Goal: Task Accomplishment & Management: Use online tool/utility

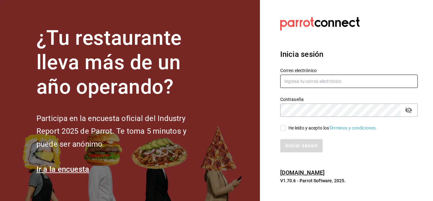
click at [306, 79] on input "text" at bounding box center [348, 80] width 137 height 13
paste input "dtorre@ghar2.com"
type input "dtorre@ghar2.com"
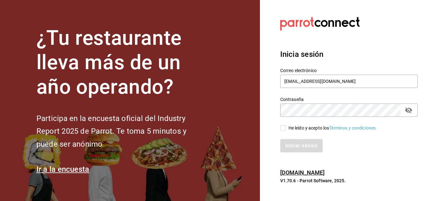
click at [283, 129] on input "He leído y acepto los Términos y condiciones." at bounding box center [283, 128] width 6 height 6
checkbox input "true"
click at [290, 143] on button "Iniciar sesión" at bounding box center [301, 145] width 43 height 13
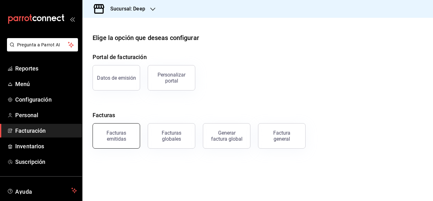
click at [132, 135] on div "Facturas emitidas" at bounding box center [116, 136] width 39 height 12
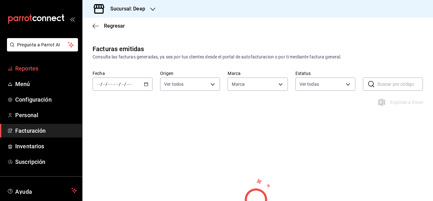
type input "4a277d3d-b871-4e54-9010-bb562c7bff6e"
click at [41, 63] on link "Reportes" at bounding box center [41, 68] width 82 height 14
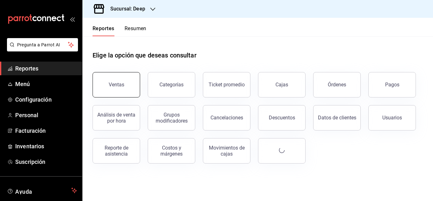
click at [114, 86] on div "Ventas" at bounding box center [117, 84] width 16 height 6
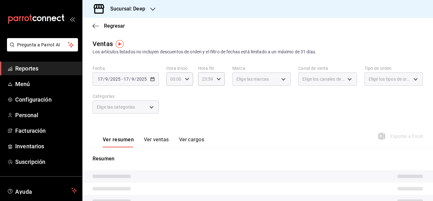
click at [42, 71] on span "Reportes" at bounding box center [46, 68] width 62 height 9
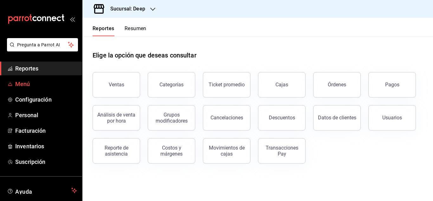
click at [50, 80] on span "Menú" at bounding box center [46, 84] width 62 height 9
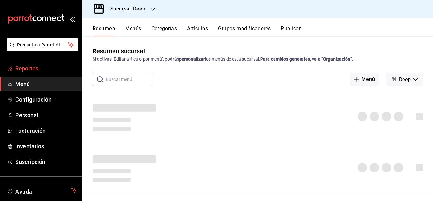
click at [41, 64] on link "Reportes" at bounding box center [41, 68] width 82 height 14
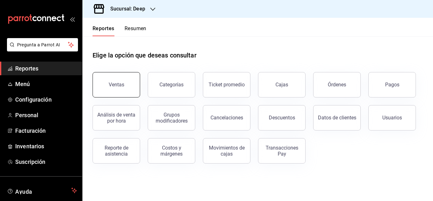
click at [108, 82] on button "Ventas" at bounding box center [116, 84] width 48 height 25
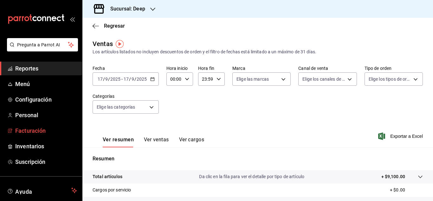
click at [48, 134] on span "Facturación" at bounding box center [46, 130] width 62 height 9
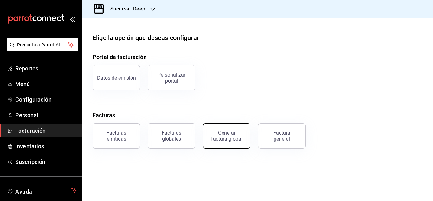
click at [221, 138] on div "Generar factura global" at bounding box center [227, 136] width 32 height 12
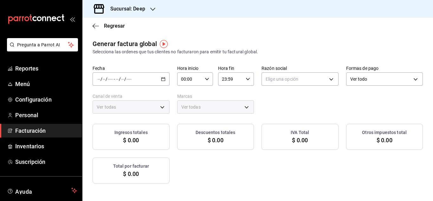
type input "PARROT,UBER_EATS,RAPPI,DIDI_FOOD,ONLINE"
click at [165, 77] on icon "button" at bounding box center [163, 79] width 4 height 4
click at [109, 99] on span "Rango de fechas" at bounding box center [122, 98] width 49 height 7
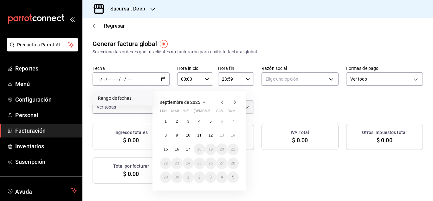
click at [223, 101] on icon "button" at bounding box center [222, 102] width 8 height 8
click at [209, 122] on button "1" at bounding box center [210, 120] width 11 height 11
click at [229, 178] on button "31" at bounding box center [232, 176] width 11 height 11
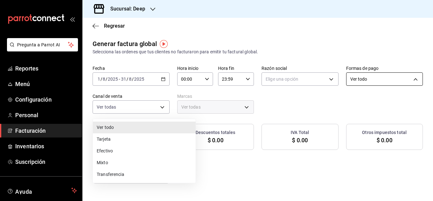
click at [162, 109] on body "Pregunta a Parrot AI Reportes Menú Configuración Personal Facturación Inventari…" at bounding box center [216, 100] width 433 height 201
click at [162, 109] on div at bounding box center [216, 100] width 433 height 201
click at [162, 109] on body "Pregunta a Parrot AI Reportes Menú Configuración Personal Facturación Inventari…" at bounding box center [216, 100] width 433 height 201
click at [145, 133] on li "Tarjeta" at bounding box center [144, 139] width 103 height 12
type input "CARD"
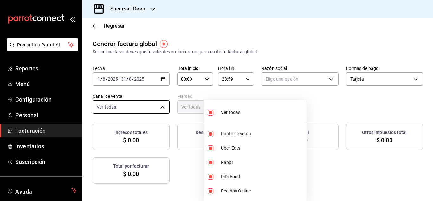
click at [248, 105] on body "Pregunta a Parrot AI Reportes Menú Configuración Personal Facturación Inventari…" at bounding box center [216, 100] width 433 height 201
click at [248, 93] on div at bounding box center [216, 100] width 433 height 201
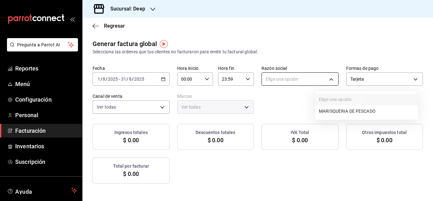
click at [315, 75] on body "Pregunta a Parrot AI Reportes Menú Configuración Personal Facturación Inventari…" at bounding box center [216, 100] width 433 height 201
click at [337, 111] on li "MARISQUERIA DE PESCADO" at bounding box center [366, 111] width 103 height 12
type input "fa311fb8-bc8f-4120-b881-7a77d98e7aec"
type input "4a277d3d-b871-4e54-9010-bb562c7bff6e"
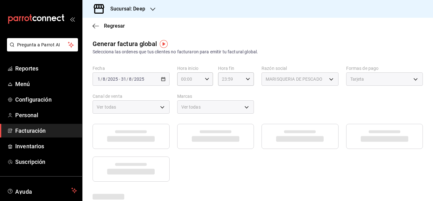
click at [150, 10] on icon "button" at bounding box center [152, 9] width 5 height 5
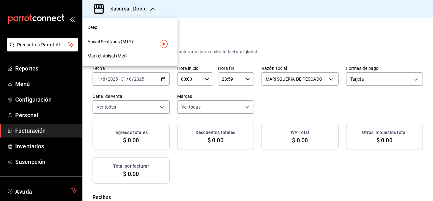
checkbox input "true"
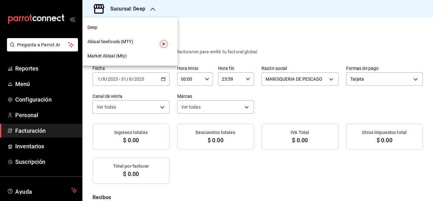
checkbox input "true"
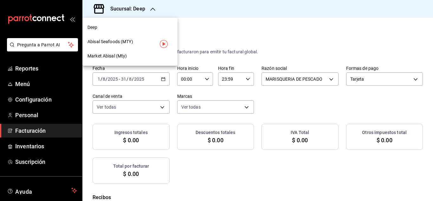
checkbox input "true"
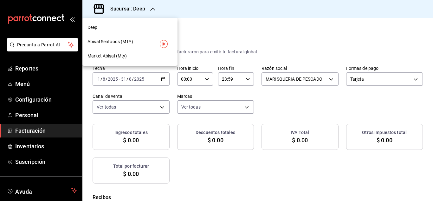
checkbox input "true"
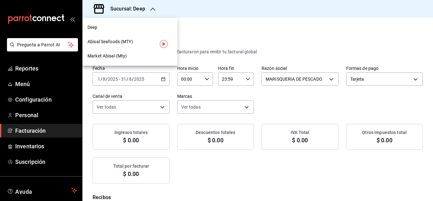
checkbox input "true"
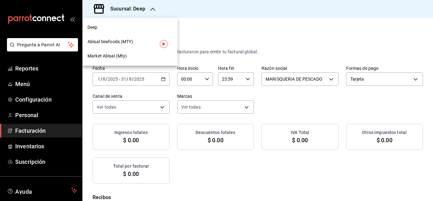
checkbox input "true"
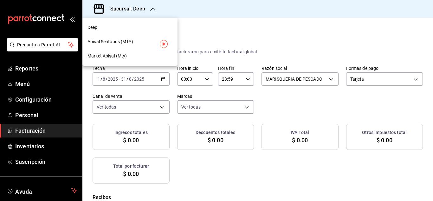
checkbox input "true"
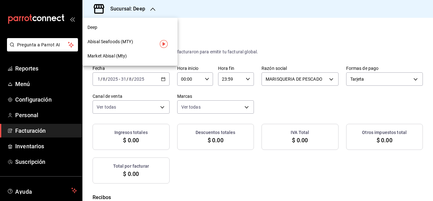
checkbox input "true"
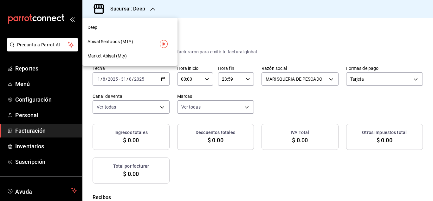
checkbox input "true"
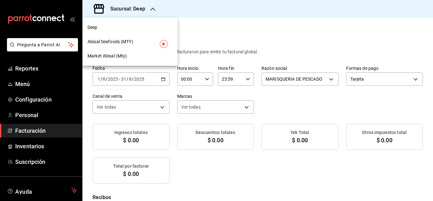
checkbox input "true"
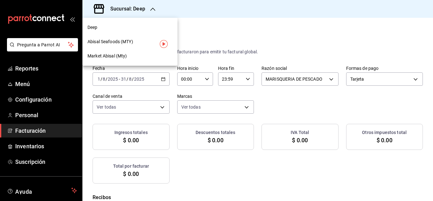
checkbox input "true"
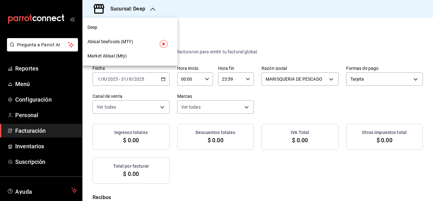
checkbox input "true"
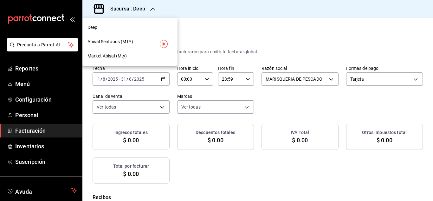
checkbox input "true"
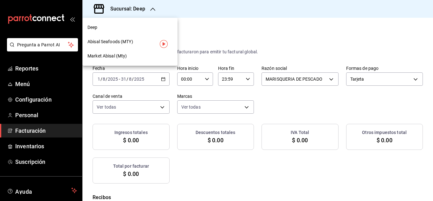
checkbox input "true"
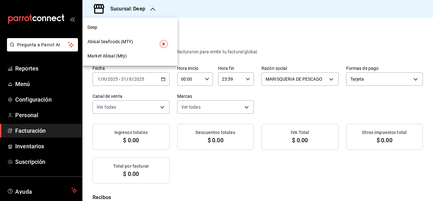
checkbox input "true"
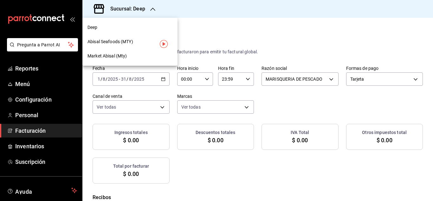
checkbox input "true"
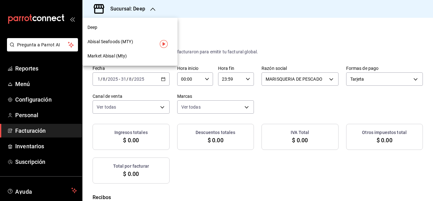
checkbox input "true"
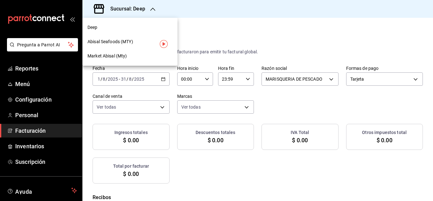
checkbox input "true"
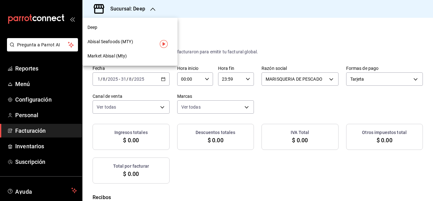
checkbox input "true"
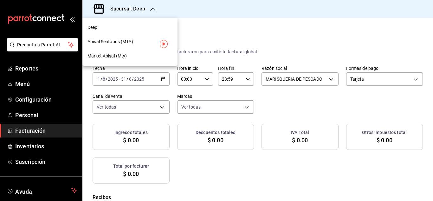
checkbox input "true"
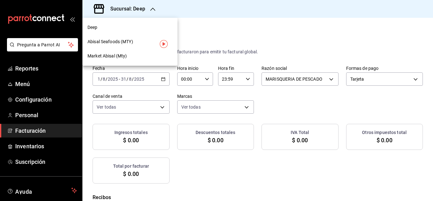
checkbox input "true"
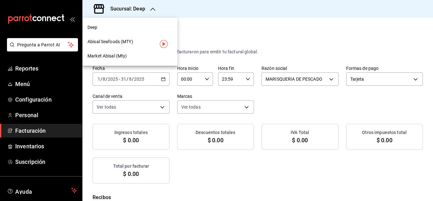
checkbox input "true"
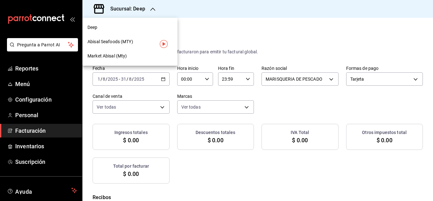
checkbox input "true"
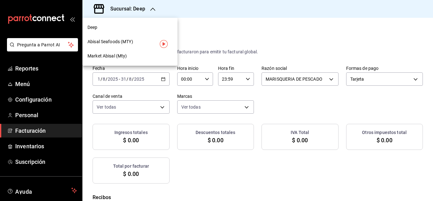
checkbox input "true"
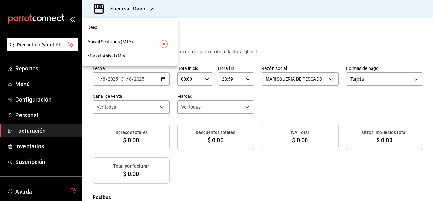
checkbox input "true"
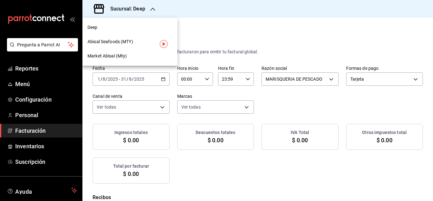
checkbox input "true"
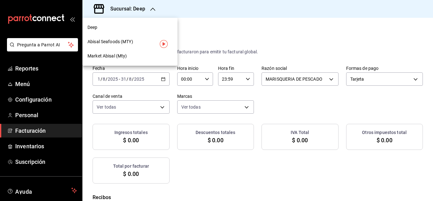
checkbox input "true"
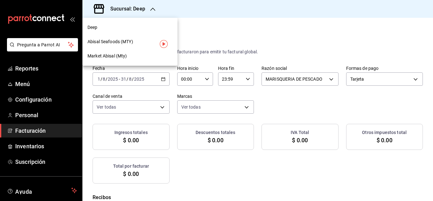
checkbox input "true"
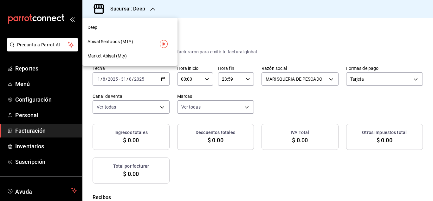
checkbox input "true"
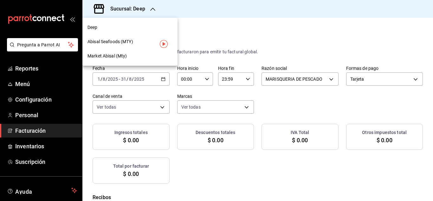
checkbox input "true"
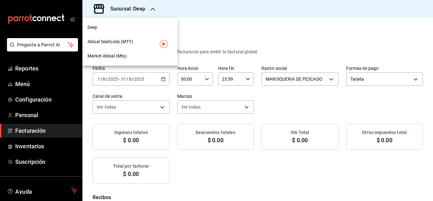
checkbox input "true"
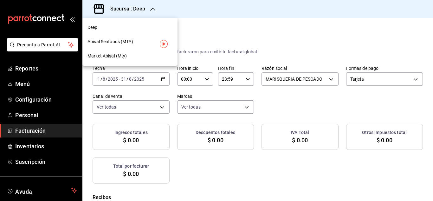
checkbox input "true"
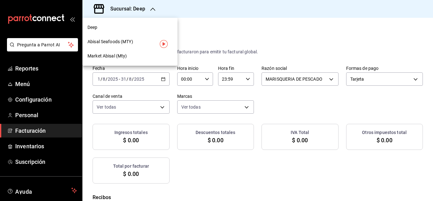
checkbox input "true"
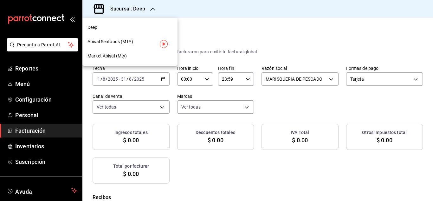
checkbox input "true"
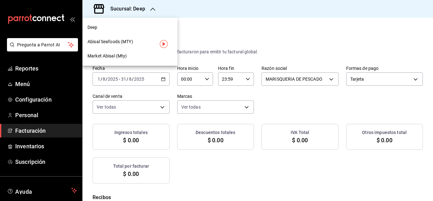
checkbox input "true"
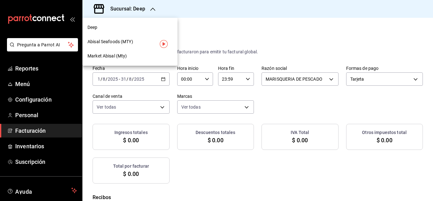
checkbox input "true"
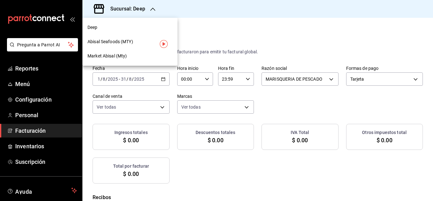
checkbox input "true"
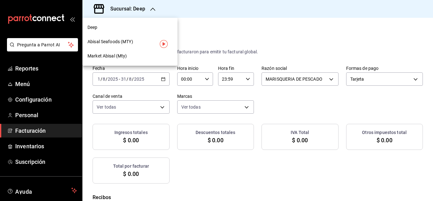
checkbox input "true"
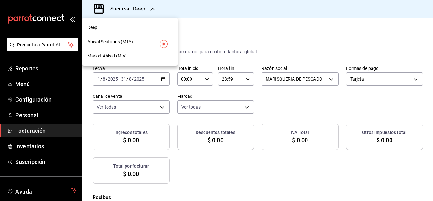
checkbox input "true"
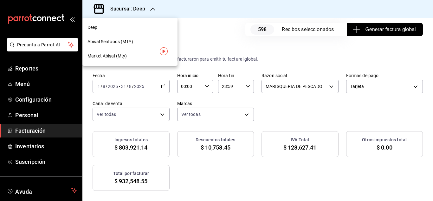
click at [152, 8] on div at bounding box center [216, 100] width 433 height 201
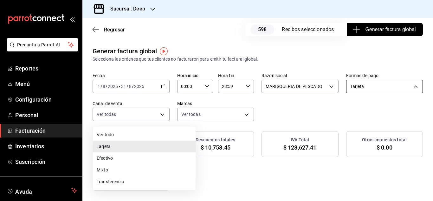
click at [156, 115] on body "Pregunta a Parrot AI Reportes Menú Configuración Personal Facturación Inventari…" at bounding box center [216, 100] width 433 height 201
click at [166, 36] on div at bounding box center [216, 100] width 433 height 201
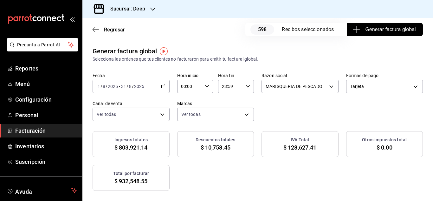
click at [150, 4] on div "Sucursal: Deep" at bounding box center [122, 9] width 70 height 18
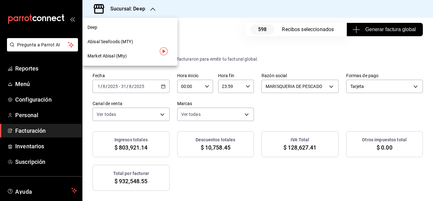
click at [152, 40] on div "Abisal Seafoods (MTY)" at bounding box center [129, 41] width 85 height 7
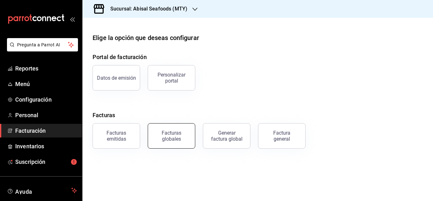
click at [171, 132] on div "Facturas globales" at bounding box center [171, 136] width 39 height 12
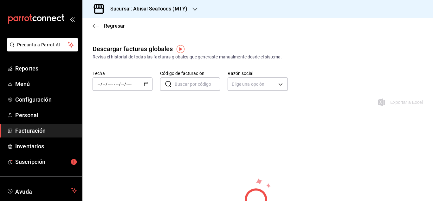
click at [146, 85] on icon "button" at bounding box center [146, 84] width 4 height 4
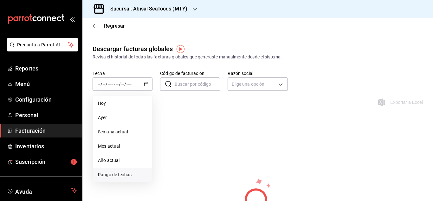
click at [125, 172] on span "Rango de fechas" at bounding box center [122, 174] width 49 height 7
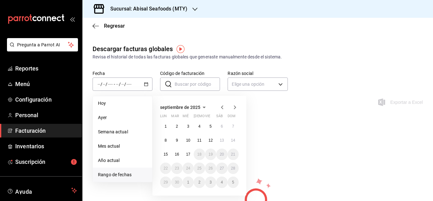
click at [222, 106] on icon "button" at bounding box center [222, 107] width 2 height 4
click at [207, 126] on button "1" at bounding box center [210, 125] width 11 height 11
click at [237, 181] on button "31" at bounding box center [232, 181] width 11 height 11
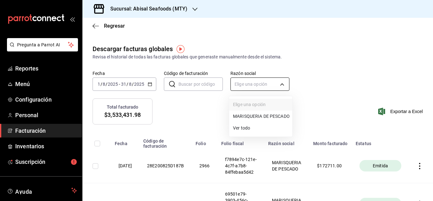
click at [255, 86] on body "Pregunta a Parrot AI Reportes Menú Configuración Personal Facturación Inventari…" at bounding box center [216, 100] width 433 height 201
click at [261, 115] on li "MARISQUERIA DE PESCADO" at bounding box center [260, 116] width 63 height 12
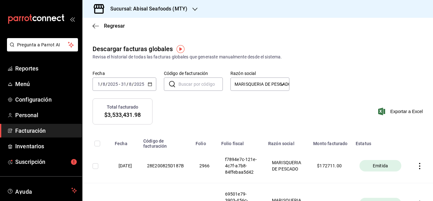
click at [138, 10] on h3 "Sucursal: Abisal Seafoods (MTY)" at bounding box center [146, 9] width 82 height 8
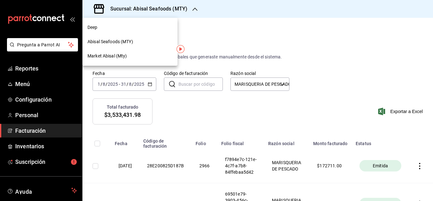
click at [140, 26] on div "Deep" at bounding box center [129, 27] width 85 height 7
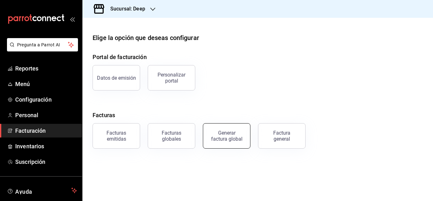
click at [219, 143] on button "Generar factura global" at bounding box center [227, 135] width 48 height 25
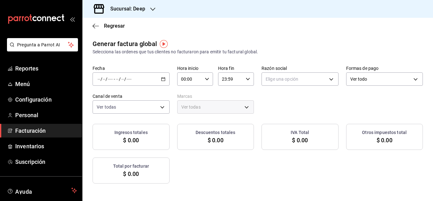
click at [153, 3] on div "Sucursal: Deep" at bounding box center [122, 9] width 70 height 18
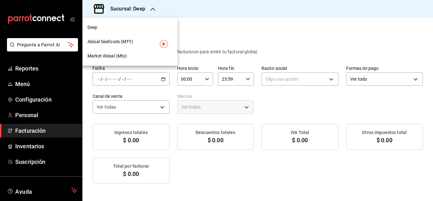
click at [150, 43] on div "Abisal Seafoods (MTY)" at bounding box center [129, 41] width 85 height 7
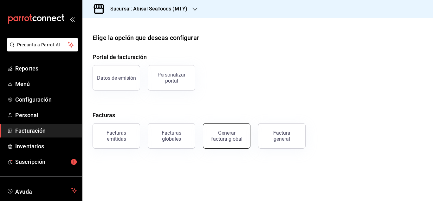
click at [218, 130] on div "Generar factura global" at bounding box center [227, 136] width 32 height 12
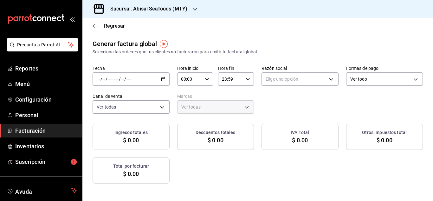
click at [165, 81] on \(Stroke\) "button" at bounding box center [163, 78] width 4 height 3
click at [131, 95] on span "Rango de fechas" at bounding box center [122, 98] width 49 height 7
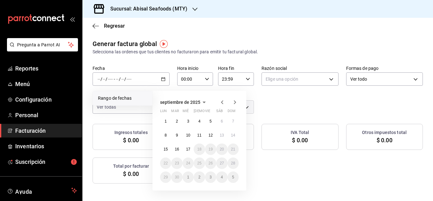
click at [219, 101] on icon "button" at bounding box center [222, 102] width 8 height 8
click at [210, 124] on button "1" at bounding box center [210, 120] width 11 height 11
click at [233, 177] on abbr "31" at bounding box center [233, 177] width 4 height 4
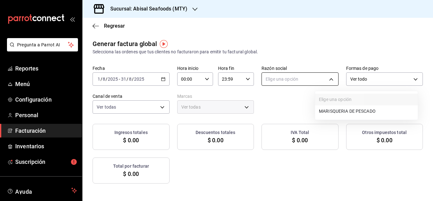
click at [333, 74] on body "Pregunta a Parrot AI Reportes Menú Configuración Personal Facturación Inventari…" at bounding box center [216, 100] width 433 height 201
click at [341, 108] on li "MARISQUERIA DE PESCADO" at bounding box center [366, 111] width 103 height 12
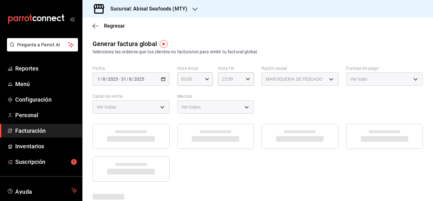
click at [346, 86] on div "Ver todo" at bounding box center [384, 78] width 77 height 13
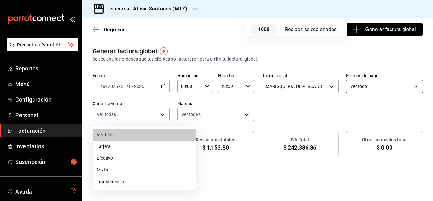
click at [179, 114] on body "Pregunta a Parrot AI Reportes Menú Configuración Personal Facturación Inventari…" at bounding box center [216, 100] width 433 height 201
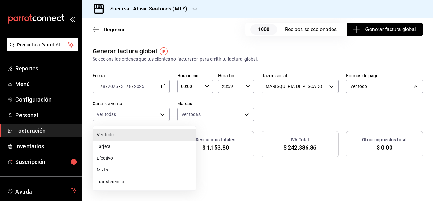
click at [161, 149] on li "Tarjeta" at bounding box center [144, 146] width 103 height 12
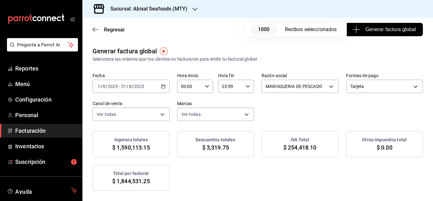
click at [169, 12] on h3 "Sucursal: Abisal Seafoods (MTY)" at bounding box center [146, 9] width 82 height 8
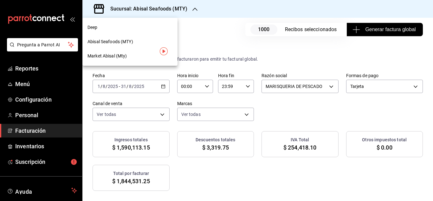
click at [141, 117] on div at bounding box center [216, 100] width 433 height 201
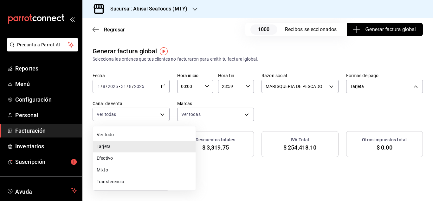
click at [141, 117] on body "Pregunta a Parrot AI Reportes Menú Configuración Personal Facturación Inventari…" at bounding box center [216, 100] width 433 height 201
click at [113, 179] on li "Transferencia" at bounding box center [144, 181] width 103 height 12
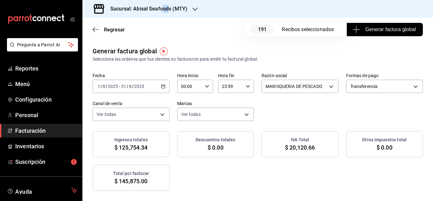
drag, startPoint x: 162, startPoint y: 0, endPoint x: 170, endPoint y: 17, distance: 18.6
click at [170, 17] on div "Sucursal: Abisal Seafoods (MTY)" at bounding box center [143, 9] width 112 height 18
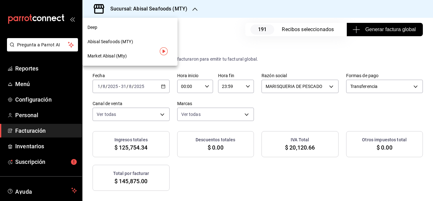
click at [170, 17] on div at bounding box center [216, 100] width 433 height 201
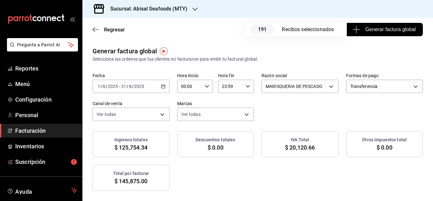
click at [168, 5] on h3 "Sucursal: Abisal Seafoods (MTY)" at bounding box center [146, 9] width 82 height 8
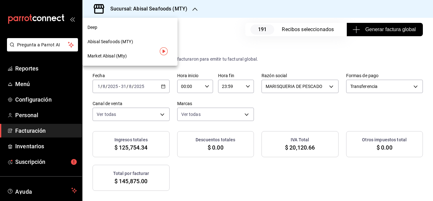
click at [123, 51] on div "Market Abisal (Mty)" at bounding box center [129, 56] width 95 height 14
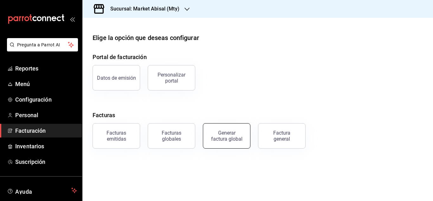
click at [213, 131] on div "Generar factura global" at bounding box center [227, 136] width 32 height 12
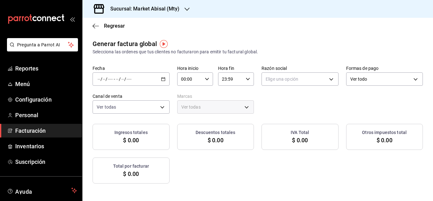
click at [169, 76] on div "/ / - / /" at bounding box center [130, 78] width 77 height 13
click at [128, 97] on span "Rango de fechas" at bounding box center [122, 98] width 49 height 7
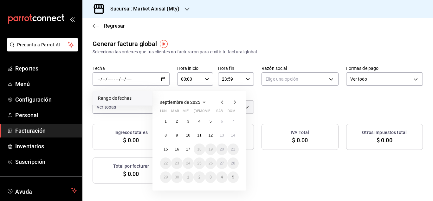
click at [219, 101] on icon "button" at bounding box center [222, 102] width 8 height 8
click at [211, 125] on button "1" at bounding box center [210, 120] width 11 height 11
click at [233, 178] on abbr "31" at bounding box center [233, 177] width 4 height 4
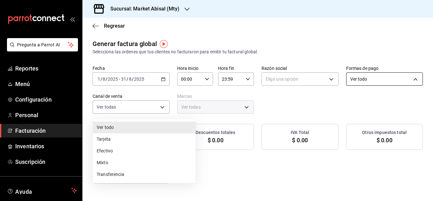
click at [182, 103] on body "Pregunta a Parrot AI Reportes Menú Configuración Personal Facturación Inventari…" at bounding box center [216, 100] width 433 height 201
click at [117, 137] on li "Tarjeta" at bounding box center [144, 139] width 103 height 12
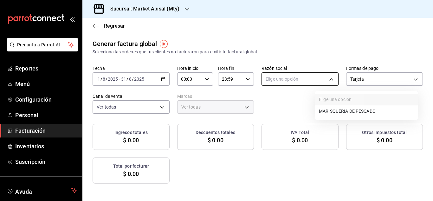
click at [339, 77] on body "Pregunta a Parrot AI Reportes Menú Configuración Personal Facturación Inventari…" at bounding box center [216, 100] width 433 height 201
click at [338, 111] on li "MARISQUERIA DE PESCADO" at bounding box center [366, 111] width 103 height 12
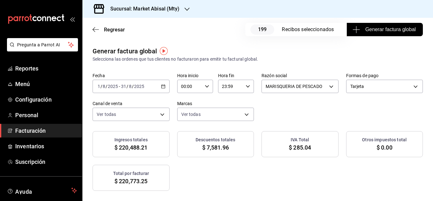
scroll to position [0, 0]
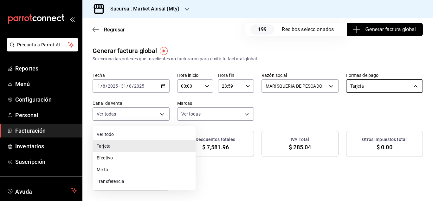
click at [150, 115] on body "Pregunta a Parrot AI Reportes Menú Configuración Personal Facturación Inventari…" at bounding box center [216, 100] width 433 height 201
click at [133, 150] on li "Tarjeta" at bounding box center [144, 146] width 103 height 12
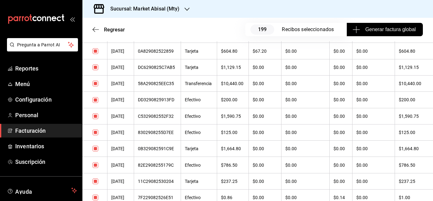
scroll to position [0, 0]
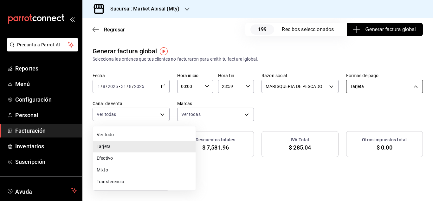
click at [150, 120] on body "Pregunta a Parrot AI Reportes Menú Configuración Personal Facturación Inventari…" at bounding box center [216, 100] width 433 height 201
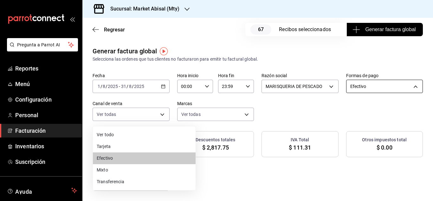
click at [162, 112] on body "Pregunta a Parrot AI Reportes Menú Configuración Personal Facturación Inventari…" at bounding box center [216, 100] width 433 height 201
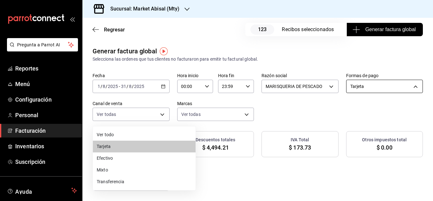
click at [143, 113] on body "Pregunta a Parrot AI Reportes Menú Configuración Personal Facturación Inventari…" at bounding box center [216, 100] width 433 height 201
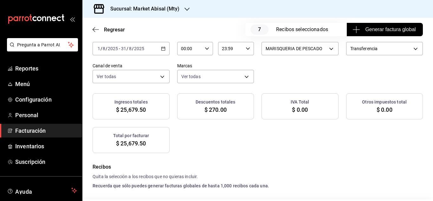
scroll to position [37, 0]
click at [155, 72] on body "Pregunta a Parrot AI Reportes Menú Configuración Personal Facturación Inventari…" at bounding box center [216, 100] width 433 height 201
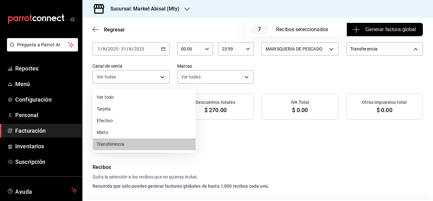
click at [126, 105] on li "Tarjeta" at bounding box center [144, 109] width 103 height 12
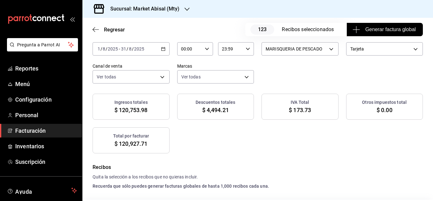
click at [136, 4] on div "Sucursal: Market Abisal (Mty)" at bounding box center [139, 9] width 105 height 18
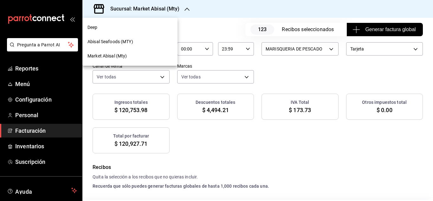
click at [112, 25] on div "Deep" at bounding box center [129, 27] width 85 height 7
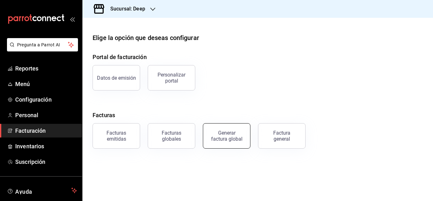
drag, startPoint x: 222, startPoint y: 152, endPoint x: 223, endPoint y: 124, distance: 27.9
click at [223, 124] on main "Elige la opción que deseas configurar Portal de facturación Datos de emisión Pe…" at bounding box center [257, 109] width 350 height 183
click at [223, 124] on div "Generar factura global" at bounding box center [222, 131] width 55 height 33
click at [228, 137] on div "Generar factura global" at bounding box center [227, 136] width 32 height 12
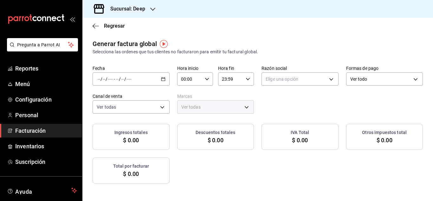
click at [169, 80] on div "/ / - / /" at bounding box center [130, 78] width 77 height 13
click at [128, 94] on li "Rango de fechas" at bounding box center [122, 98] width 59 height 14
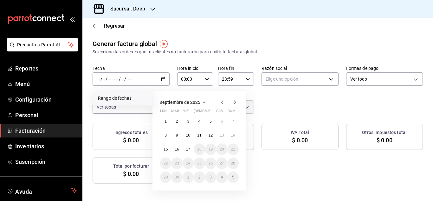
click at [220, 101] on icon "button" at bounding box center [222, 102] width 8 height 8
click at [210, 120] on abbr "1" at bounding box center [210, 121] width 2 height 4
click at [234, 175] on abbr "31" at bounding box center [233, 177] width 4 height 4
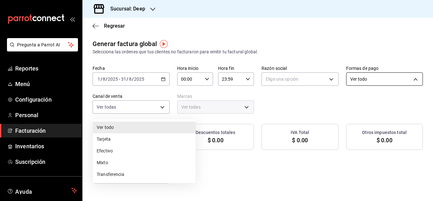
click at [168, 102] on body "Pregunta a Parrot AI Reportes Menú Configuración Personal Facturación Inventari…" at bounding box center [216, 100] width 433 height 201
click at [138, 139] on li "Tarjeta" at bounding box center [144, 139] width 103 height 12
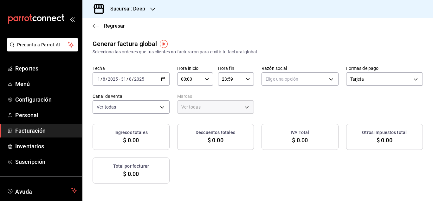
click at [202, 83] on input "00:00" at bounding box center [189, 79] width 25 height 13
click at [168, 106] on div at bounding box center [216, 100] width 433 height 201
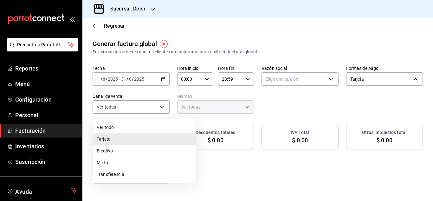
click at [168, 106] on body "Pregunta a Parrot AI Reportes Menú Configuración Personal Facturación Inventari…" at bounding box center [216, 100] width 433 height 201
click at [343, 78] on div at bounding box center [216, 100] width 433 height 201
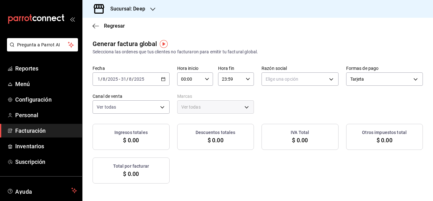
click at [343, 80] on body "Pregunta a Parrot AI Reportes Menú Configuración Personal Facturación Inventari…" at bounding box center [216, 100] width 433 height 201
click at [349, 115] on li "MARISQUERIA DE PESCADO" at bounding box center [366, 111] width 103 height 12
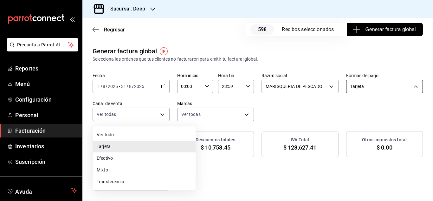
click at [146, 115] on body "Pregunta a Parrot AI Reportes Menú Configuración Personal Facturación Inventari…" at bounding box center [216, 100] width 433 height 201
click at [132, 177] on li "Transferencia" at bounding box center [144, 181] width 103 height 12
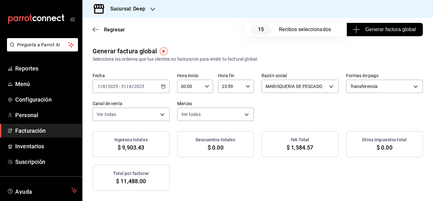
click at [154, 11] on icon "button" at bounding box center [152, 9] width 5 height 5
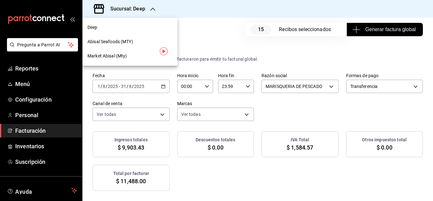
click at [144, 37] on div "Abisal Seafoods (MTY)" at bounding box center [129, 42] width 95 height 14
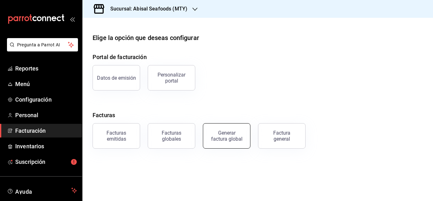
click at [206, 131] on button "Generar factura global" at bounding box center [227, 135] width 48 height 25
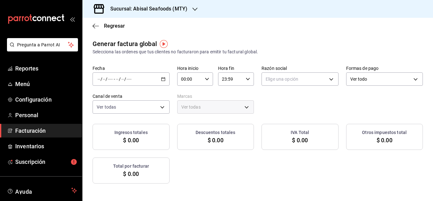
click at [165, 77] on icon "button" at bounding box center [163, 79] width 4 height 4
click at [116, 95] on span "Rango de fechas" at bounding box center [122, 98] width 49 height 7
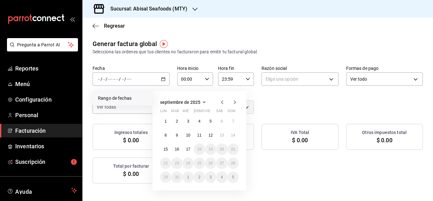
click at [223, 102] on icon "button" at bounding box center [222, 102] width 8 height 8
click at [213, 122] on button "1" at bounding box center [210, 120] width 11 height 11
click at [234, 174] on button "31" at bounding box center [232, 176] width 11 height 11
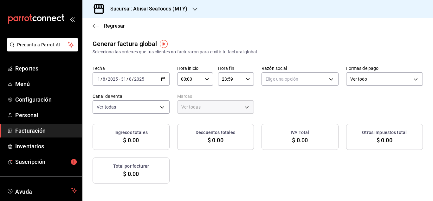
click at [346, 86] on div "Ver todo ALL" at bounding box center [384, 78] width 77 height 16
click at [165, 104] on body "Pregunta a Parrot AI Reportes Menú Configuración Personal Facturación Inventari…" at bounding box center [216, 100] width 433 height 201
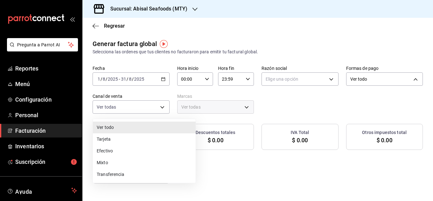
click at [152, 137] on li "Tarjeta" at bounding box center [144, 139] width 103 height 12
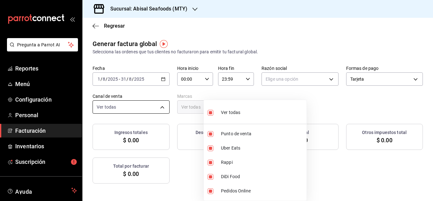
click at [236, 111] on body "Pregunta a Parrot AI Reportes Menú Configuración Personal Facturación Inventari…" at bounding box center [216, 100] width 433 height 201
click at [236, 111] on span "Ver todas" at bounding box center [230, 112] width 19 height 7
click at [338, 150] on div at bounding box center [216, 100] width 433 height 201
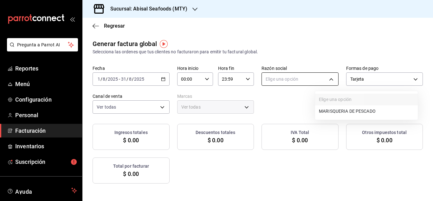
click at [339, 83] on body "Pregunta a Parrot AI Reportes Menú Configuración Personal Facturación Inventari…" at bounding box center [216, 100] width 433 height 201
click at [341, 111] on li "MARISQUERIA DE PESCADO" at bounding box center [366, 111] width 103 height 12
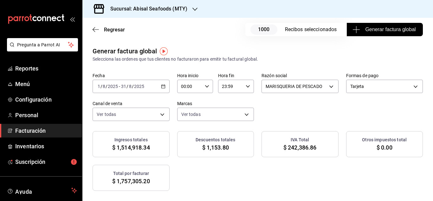
click at [169, 87] on div "2025-08-01 1 / 8 / 2025 - 2025-08-31 31 / 8 / 2025" at bounding box center [130, 86] width 77 height 13
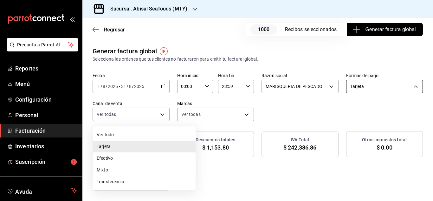
click at [171, 113] on body "Pregunta a Parrot AI Reportes Menú Configuración Personal Facturación Inventari…" at bounding box center [216, 100] width 433 height 201
click at [147, 156] on li "Efectivo" at bounding box center [144, 158] width 103 height 12
type input "CASH"
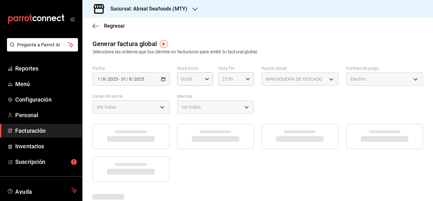
click at [346, 86] on div "Efectivo" at bounding box center [384, 78] width 77 height 13
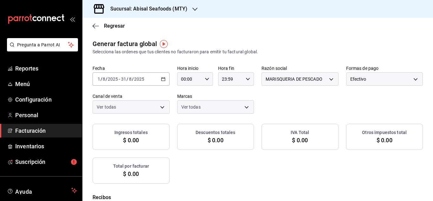
checkbox input "true"
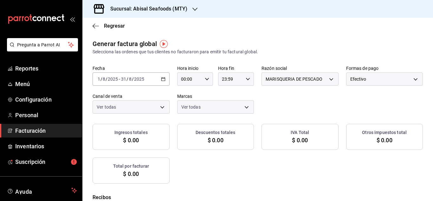
checkbox input "true"
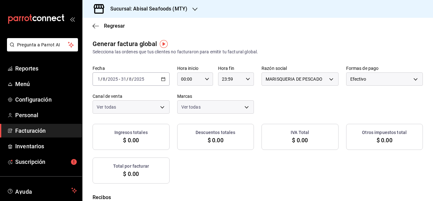
checkbox input "true"
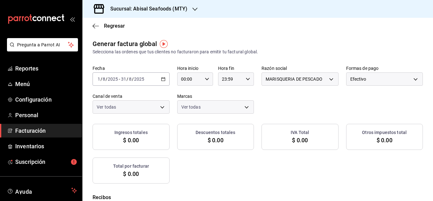
checkbox input "true"
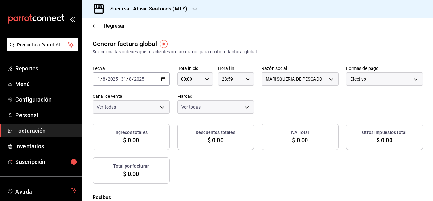
checkbox input "true"
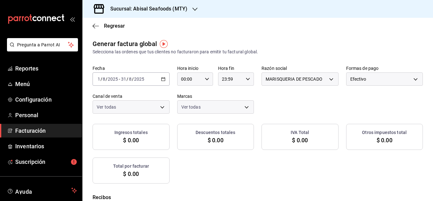
checkbox input "true"
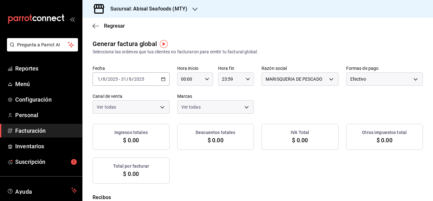
checkbox input "true"
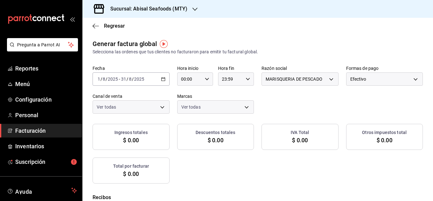
checkbox input "true"
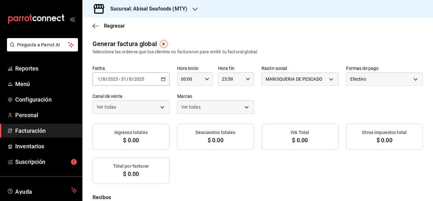
checkbox input "true"
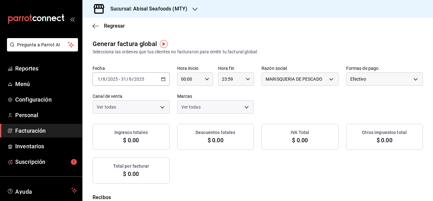
checkbox input "true"
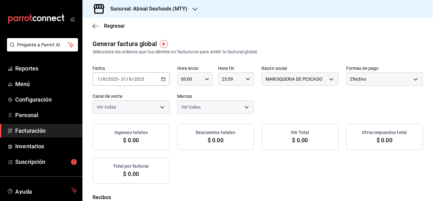
checkbox input "true"
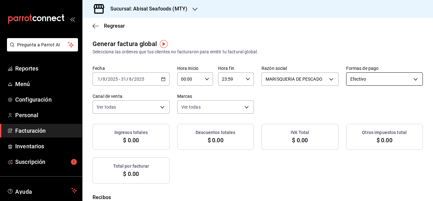
checkbox input "true"
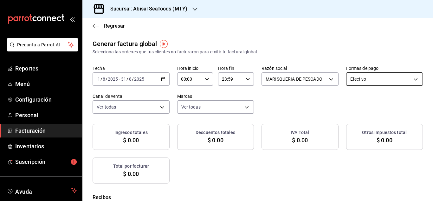
checkbox input "true"
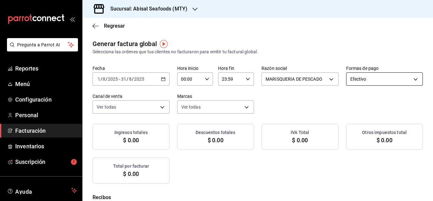
checkbox input "true"
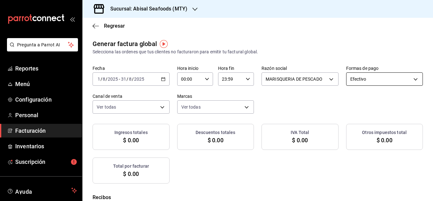
checkbox input "true"
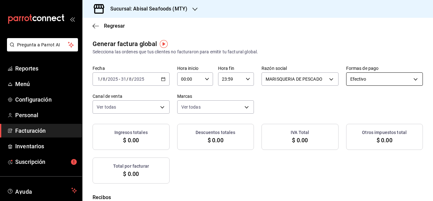
checkbox input "true"
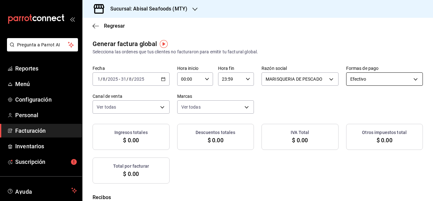
checkbox input "true"
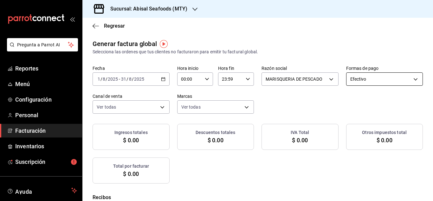
checkbox input "true"
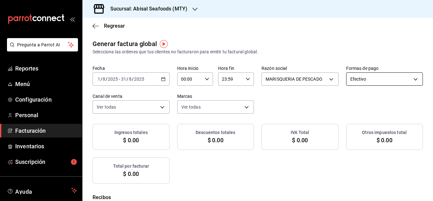
checkbox input "true"
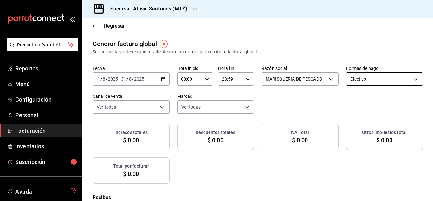
checkbox input "true"
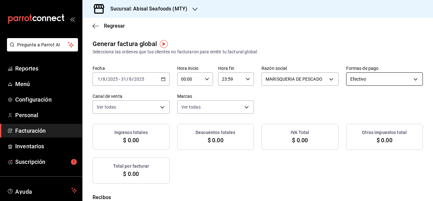
checkbox input "true"
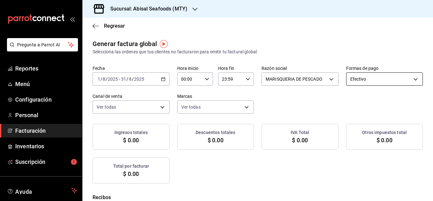
checkbox input "true"
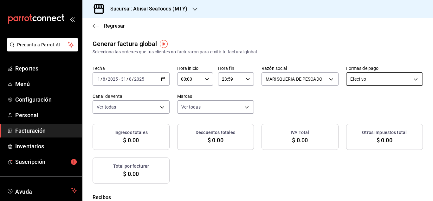
checkbox input "true"
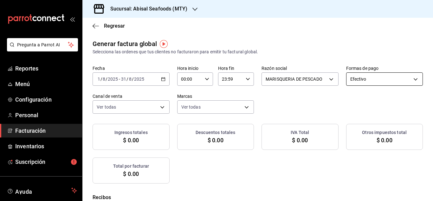
checkbox input "true"
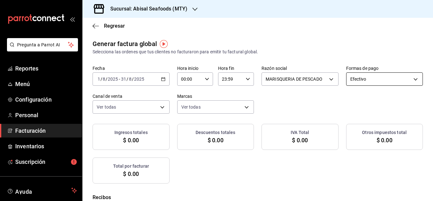
checkbox input "true"
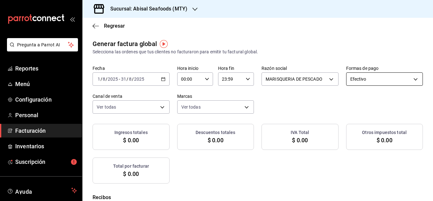
checkbox input "true"
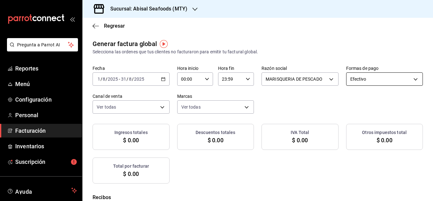
checkbox input "true"
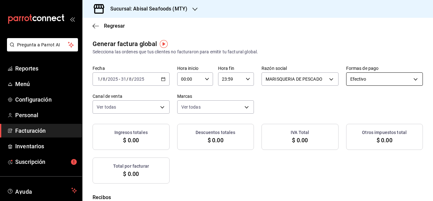
checkbox input "true"
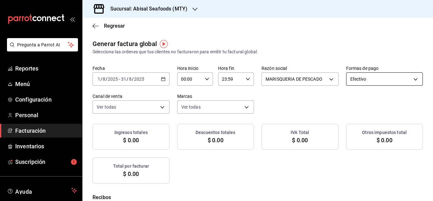
checkbox input "true"
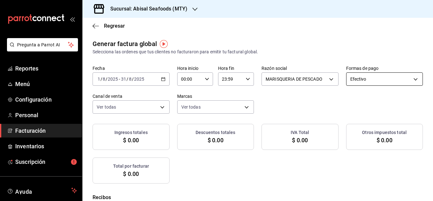
checkbox input "true"
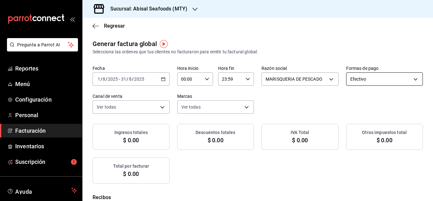
checkbox input "true"
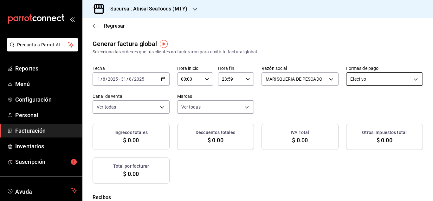
checkbox input "true"
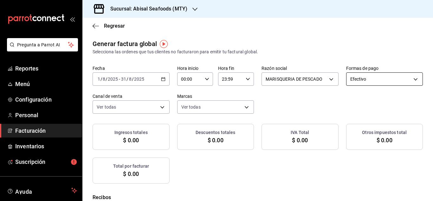
checkbox input "true"
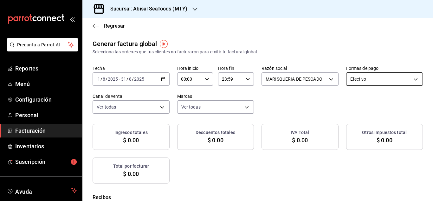
checkbox input "true"
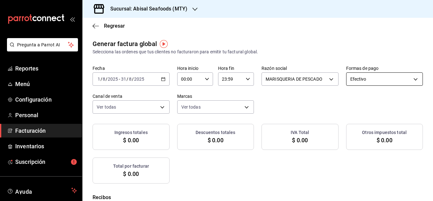
checkbox input "true"
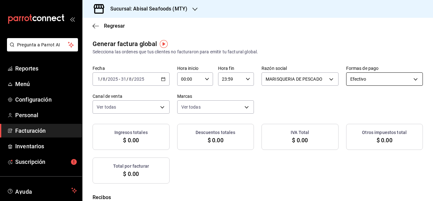
checkbox input "true"
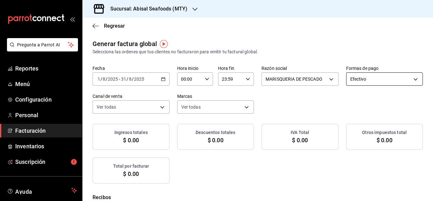
checkbox input "true"
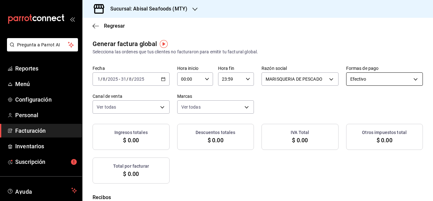
checkbox input "true"
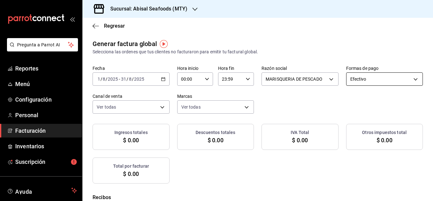
checkbox input "true"
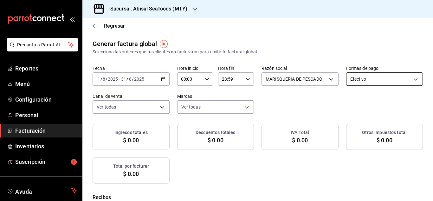
checkbox input "true"
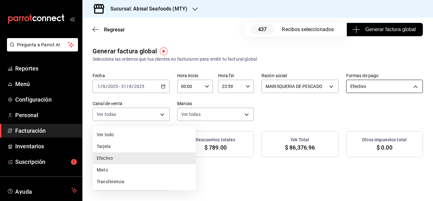
click at [179, 108] on body "Pregunta a Parrot AI Reportes Menú Configuración Personal Facturación Inventari…" at bounding box center [216, 100] width 433 height 201
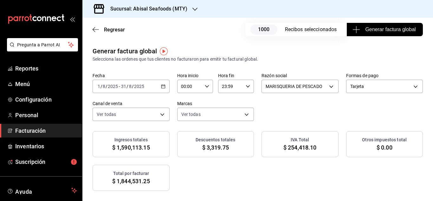
click at [165, 87] on icon "button" at bounding box center [163, 86] width 4 height 4
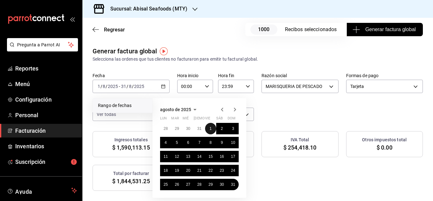
click at [213, 127] on button "1" at bounding box center [210, 128] width 11 height 11
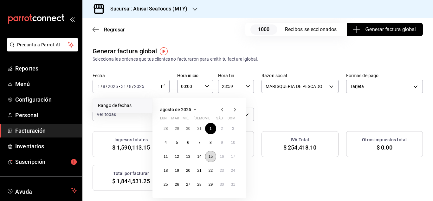
click at [212, 161] on button "15" at bounding box center [210, 155] width 11 height 11
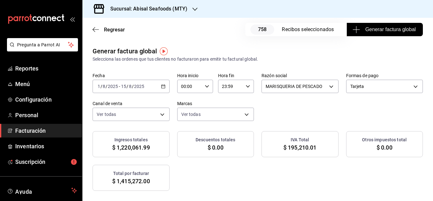
click at [165, 85] on icon "button" at bounding box center [163, 86] width 4 height 4
click at [244, 52] on div "Generar factura global Selecciona las ordenes que tus clientes no facturaron pa…" at bounding box center [257, 54] width 330 height 16
click at [374, 29] on span "Generar factura global" at bounding box center [385, 30] width 62 height 8
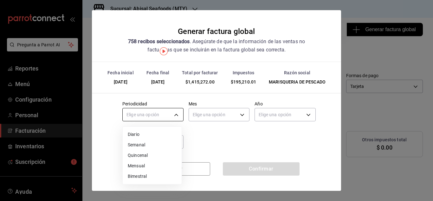
click at [135, 118] on body "Pregunta a Parrot AI Reportes Menú Configuración Personal Facturación Inventari…" at bounding box center [216, 100] width 433 height 201
click at [150, 148] on li "Semanal" at bounding box center [152, 144] width 59 height 10
click at [147, 110] on body "Pregunta a Parrot AI Reportes Menú Configuración Personal Facturación Inventari…" at bounding box center [216, 100] width 433 height 201
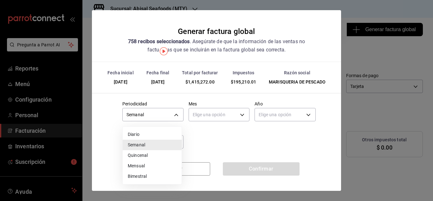
click at [145, 153] on li "Quincenal" at bounding box center [152, 155] width 59 height 10
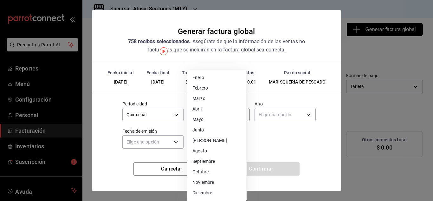
click at [215, 111] on body "Pregunta a Parrot AI Reportes Menú Configuración Personal Facturación Inventari…" at bounding box center [216, 100] width 433 height 201
click at [213, 154] on li "Agosto" at bounding box center [216, 150] width 59 height 10
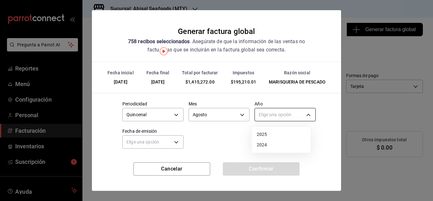
click at [274, 117] on body "Pregunta a Parrot AI Reportes Menú Configuración Personal Facturación Inventari…" at bounding box center [216, 100] width 433 height 201
click at [271, 136] on li "2025" at bounding box center [281, 134] width 59 height 10
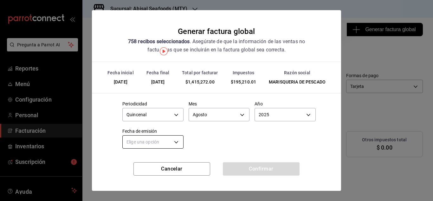
click at [175, 140] on body "Pregunta a Parrot AI Reportes Menú Configuración Personal Facturación Inventari…" at bounding box center [216, 100] width 433 height 201
click at [140, 163] on li "Hoy" at bounding box center [152, 161] width 59 height 10
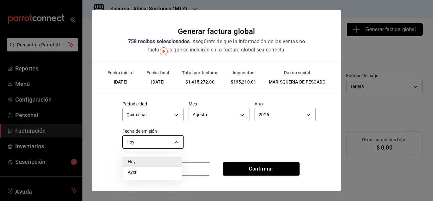
click at [141, 137] on body "Pregunta a Parrot AI Reportes Menú Configuración Personal Facturación Inventari…" at bounding box center [216, 100] width 433 height 201
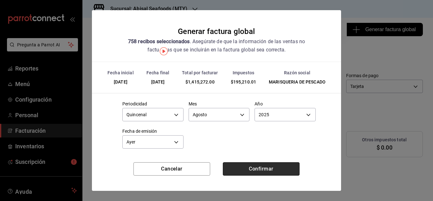
click at [282, 164] on button "Confirmar" at bounding box center [261, 168] width 77 height 13
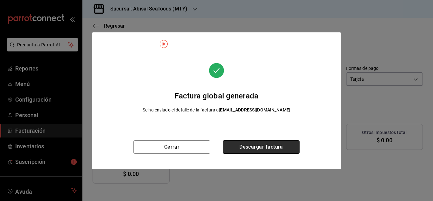
click at [277, 149] on button "Descargar factura" at bounding box center [261, 146] width 77 height 13
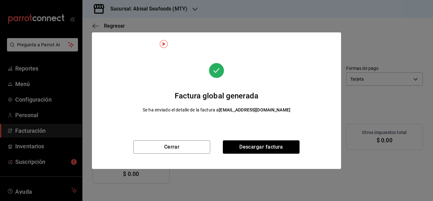
click at [259, 81] on div "Factura global generada Se ha enviado el detalle de la factura a abisalseafoods…" at bounding box center [217, 83] width 224 height 86
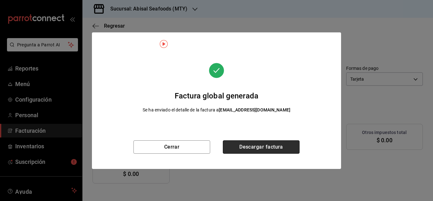
click at [264, 147] on button "Descargar factura" at bounding box center [261, 146] width 77 height 13
click at [239, 150] on button "Descargar factura" at bounding box center [261, 146] width 77 height 13
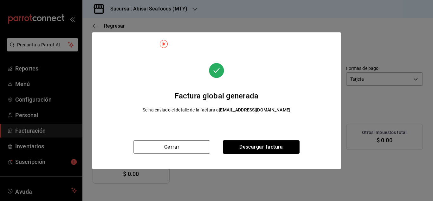
click at [252, 72] on div "Factura global generada Se ha enviado el detalle de la factura a abisalseafoods…" at bounding box center [217, 83] width 224 height 86
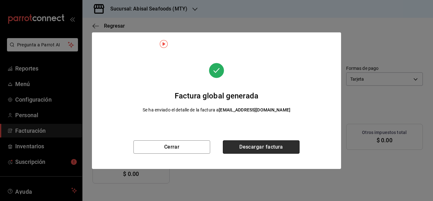
click at [251, 152] on button "Descargar factura" at bounding box center [261, 146] width 77 height 13
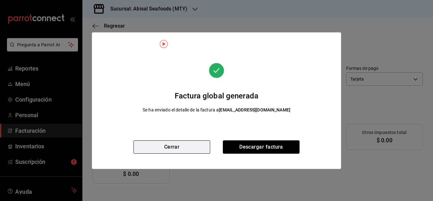
click at [199, 142] on button "Cerrar" at bounding box center [171, 146] width 77 height 13
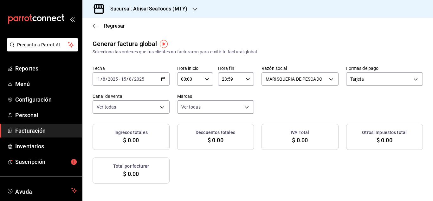
click at [165, 80] on icon "button" at bounding box center [163, 79] width 4 height 4
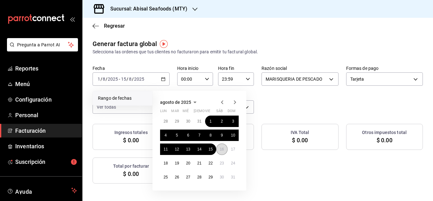
click at [220, 152] on button "16" at bounding box center [221, 148] width 11 height 11
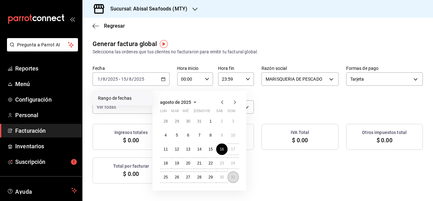
click at [234, 178] on abbr "31" at bounding box center [233, 177] width 4 height 4
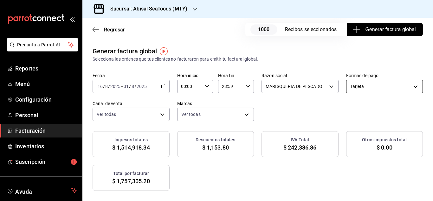
click at [164, 117] on body "Pregunta a Parrot AI Reportes Menú Configuración Personal Facturación Inventari…" at bounding box center [216, 100] width 433 height 201
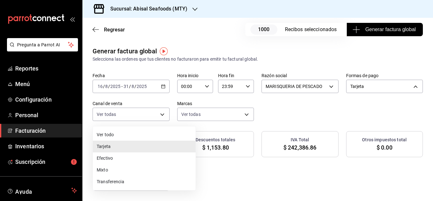
click at [161, 146] on li "Tarjeta" at bounding box center [144, 146] width 103 height 12
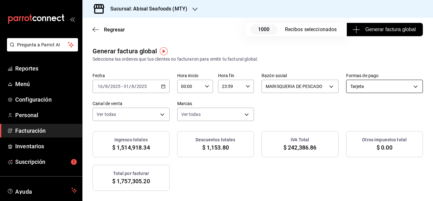
click at [172, 114] on body "Pregunta a Parrot AI Reportes Menú Configuración Personal Facturación Inventari…" at bounding box center [216, 100] width 433 height 201
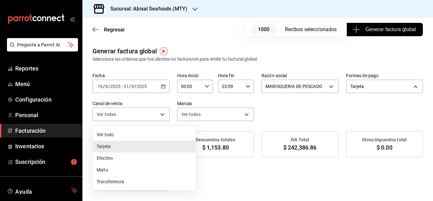
click at [172, 157] on li "Efectivo" at bounding box center [144, 158] width 103 height 12
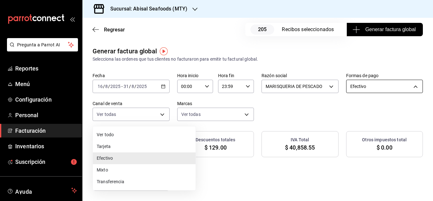
click at [177, 107] on body "Pregunta a Parrot AI Reportes Menú Configuración Personal Facturación Inventari…" at bounding box center [216, 100] width 433 height 201
click at [175, 145] on li "Tarjeta" at bounding box center [144, 146] width 103 height 12
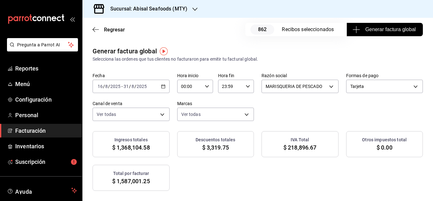
click at [380, 27] on span "Generar factura global" at bounding box center [385, 30] width 62 height 8
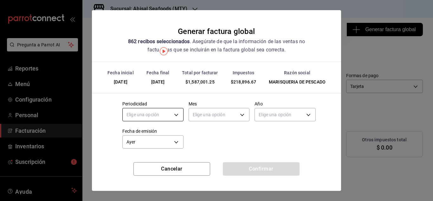
click at [175, 113] on body "Pregunta a Parrot AI Reportes Menú Configuración Personal Facturación Inventari…" at bounding box center [216, 100] width 433 height 201
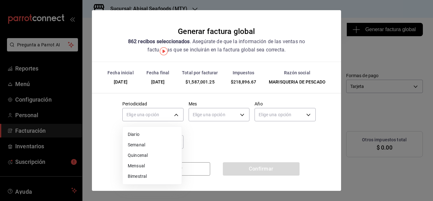
click at [154, 152] on li "Quincenal" at bounding box center [152, 155] width 59 height 10
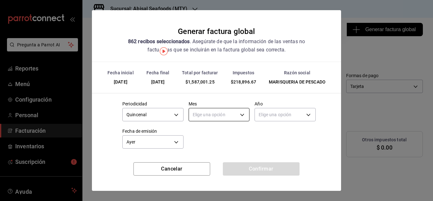
click at [220, 115] on body "Pregunta a Parrot AI Reportes Menú Configuración Personal Facturación Inventari…" at bounding box center [216, 100] width 433 height 201
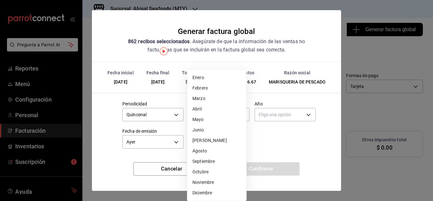
click at [216, 149] on li "Agosto" at bounding box center [216, 150] width 59 height 10
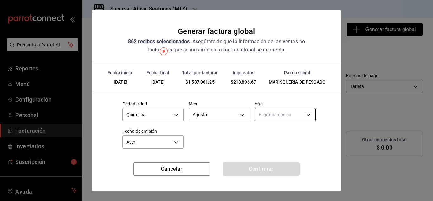
click at [275, 117] on body "Pregunta a Parrot AI Reportes Menú Configuración Personal Facturación Inventari…" at bounding box center [216, 100] width 433 height 201
click at [276, 133] on li "2025" at bounding box center [281, 134] width 59 height 10
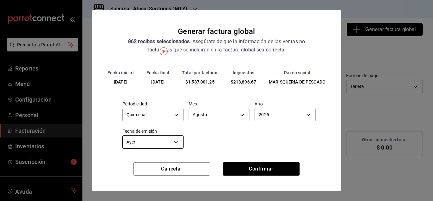
click at [172, 142] on body "Pregunta a Parrot AI Reportes Menú Configuración Personal Facturación Inventari…" at bounding box center [216, 100] width 433 height 201
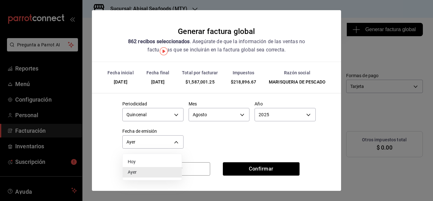
click at [240, 134] on div at bounding box center [216, 100] width 433 height 201
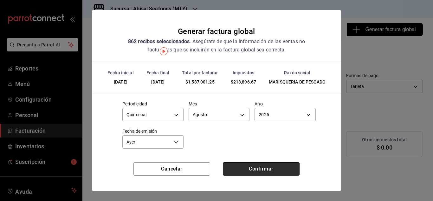
click at [264, 168] on button "Confirmar" at bounding box center [261, 168] width 77 height 13
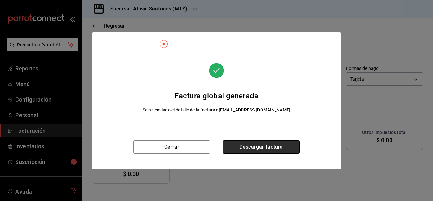
click at [247, 149] on button "Descargar factura" at bounding box center [261, 146] width 77 height 13
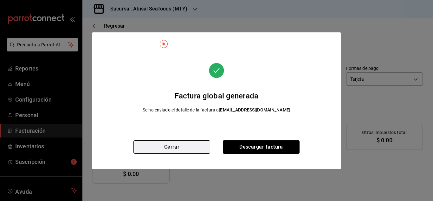
click at [194, 143] on button "Cerrar" at bounding box center [171, 146] width 77 height 13
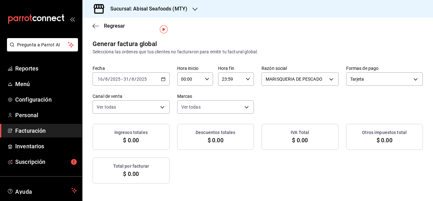
scroll to position [95, 0]
